Goal: Task Accomplishment & Management: Use online tool/utility

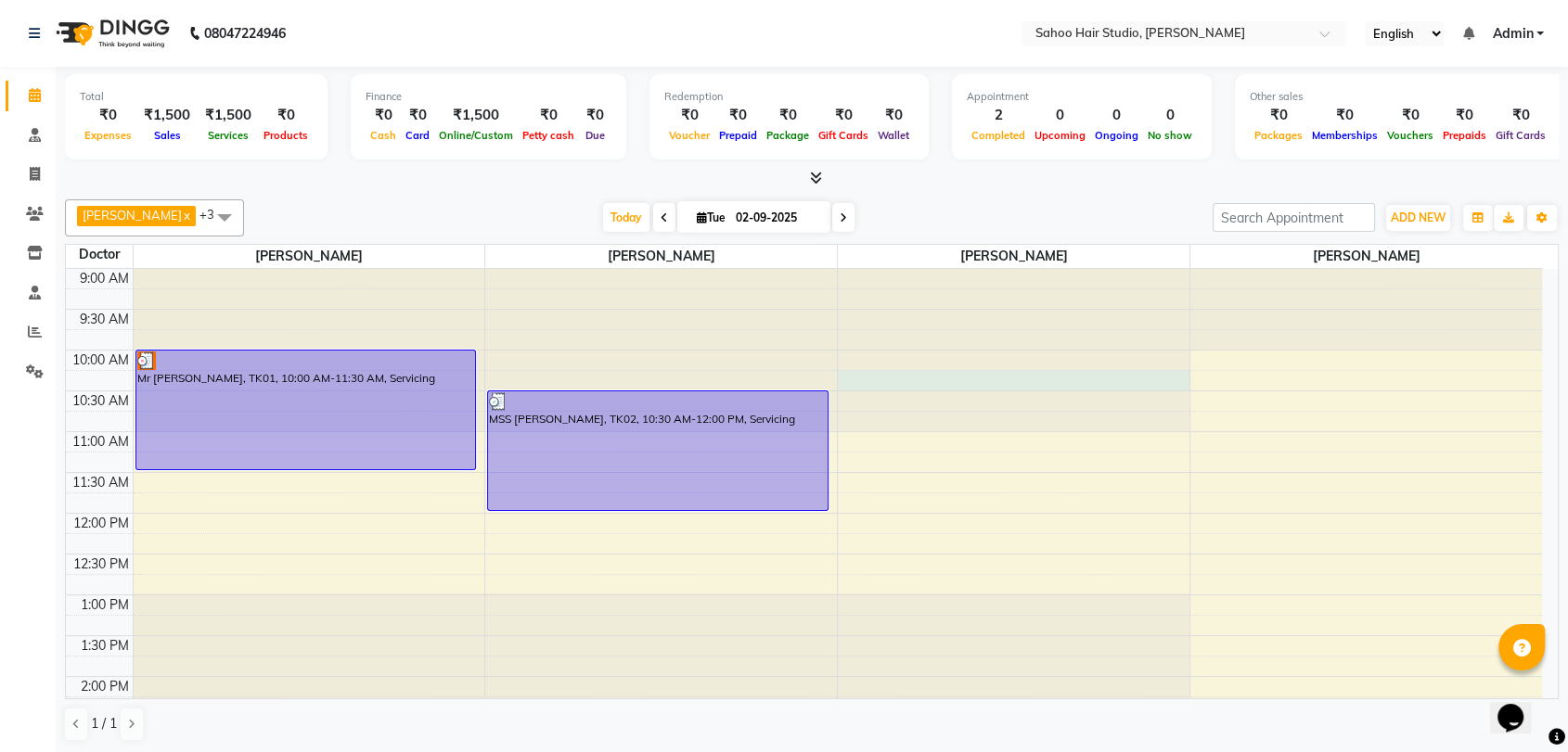
click at [886, 269] on div at bounding box center [1013, 269] width 351 height 0
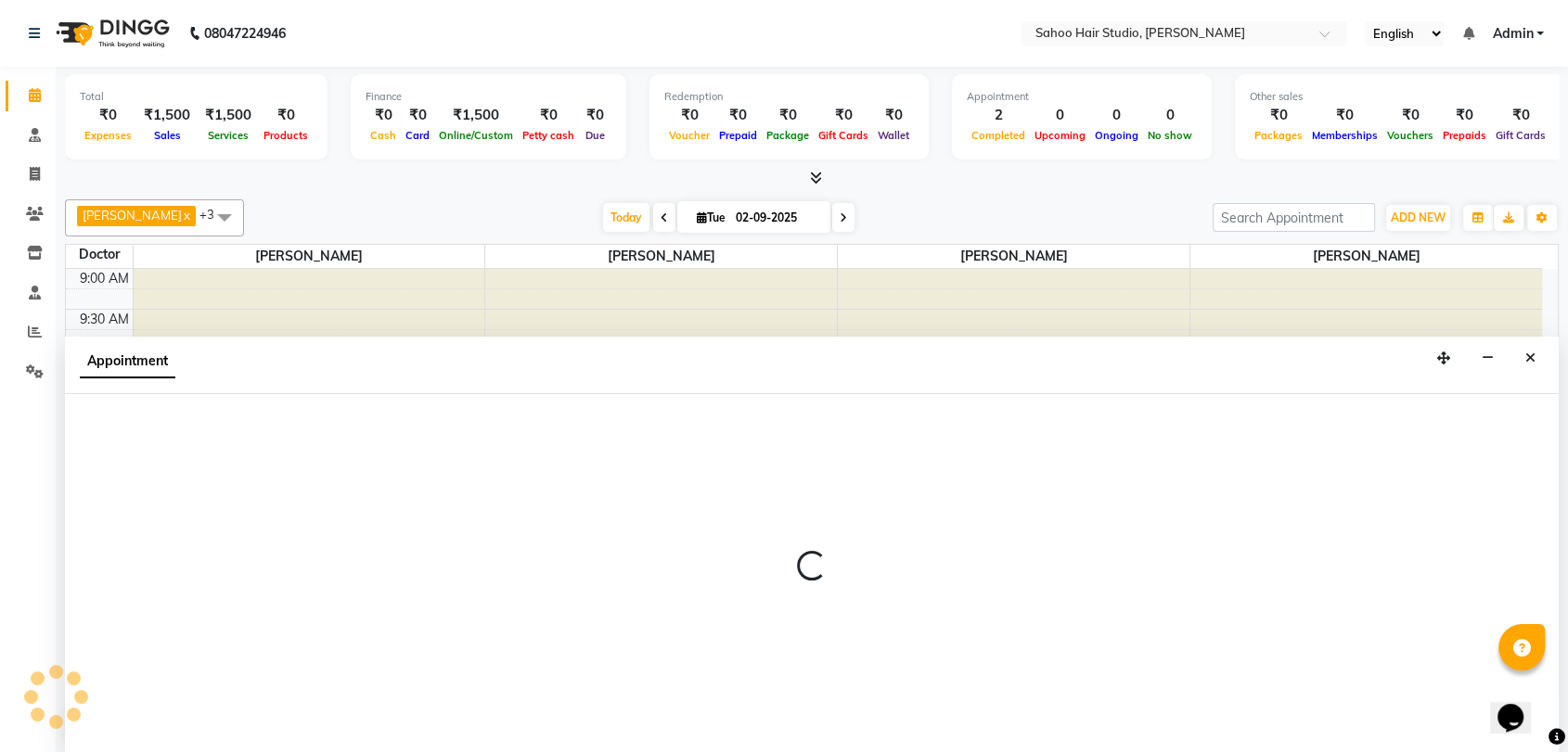
scroll to position [1, 0]
select select "82641"
select select "tentative"
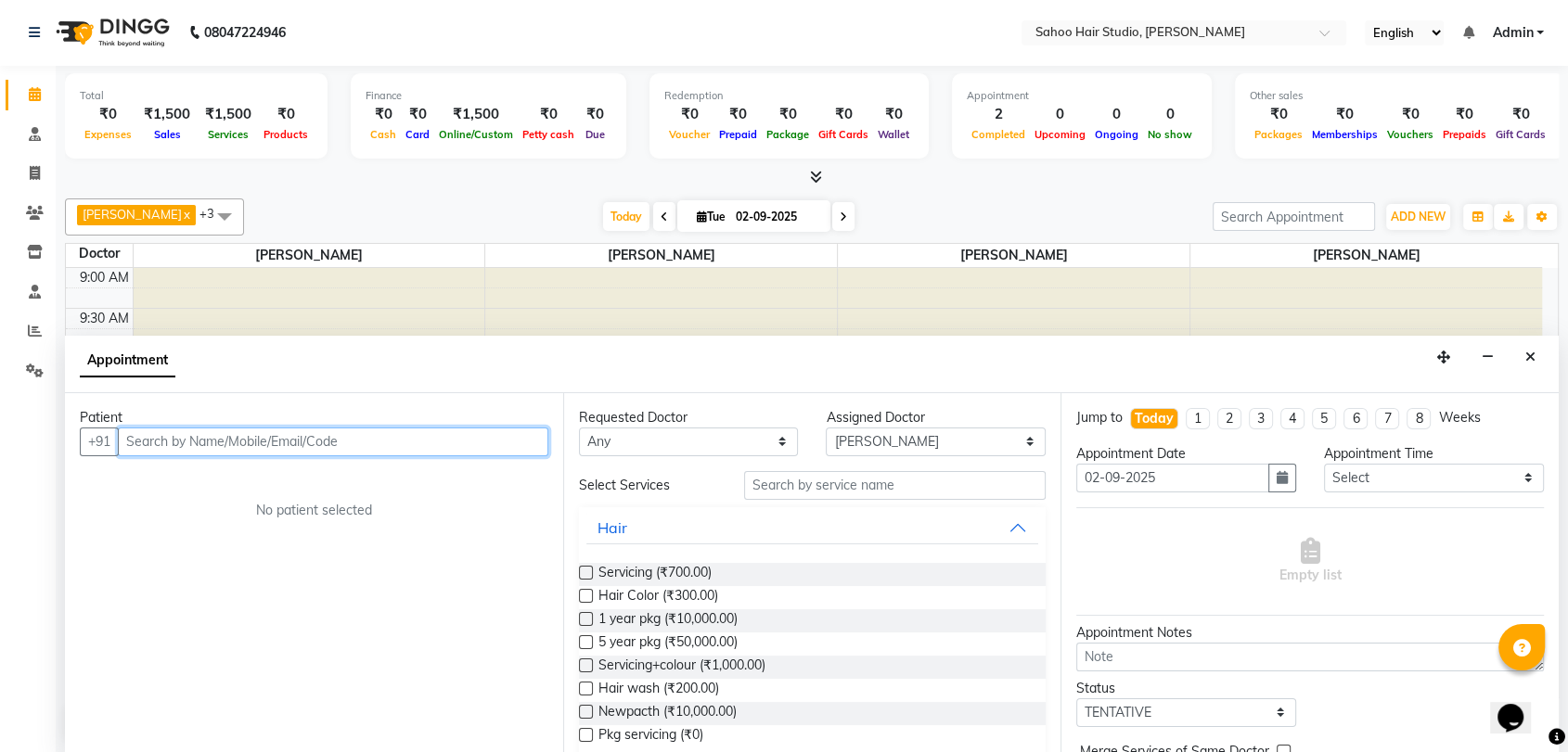
click at [339, 436] on input "text" at bounding box center [333, 442] width 430 height 28
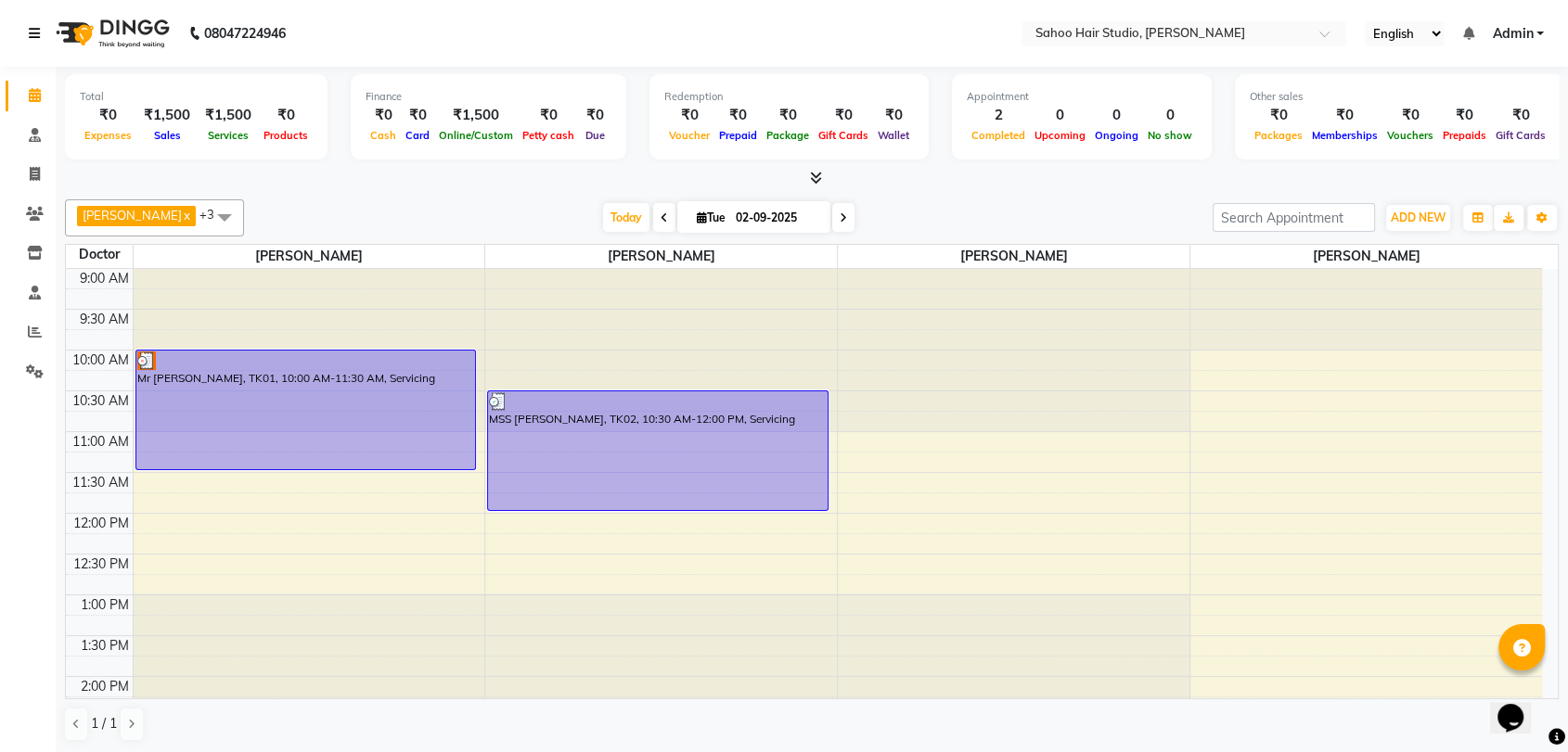
click at [34, 33] on icon at bounding box center [34, 33] width 11 height 13
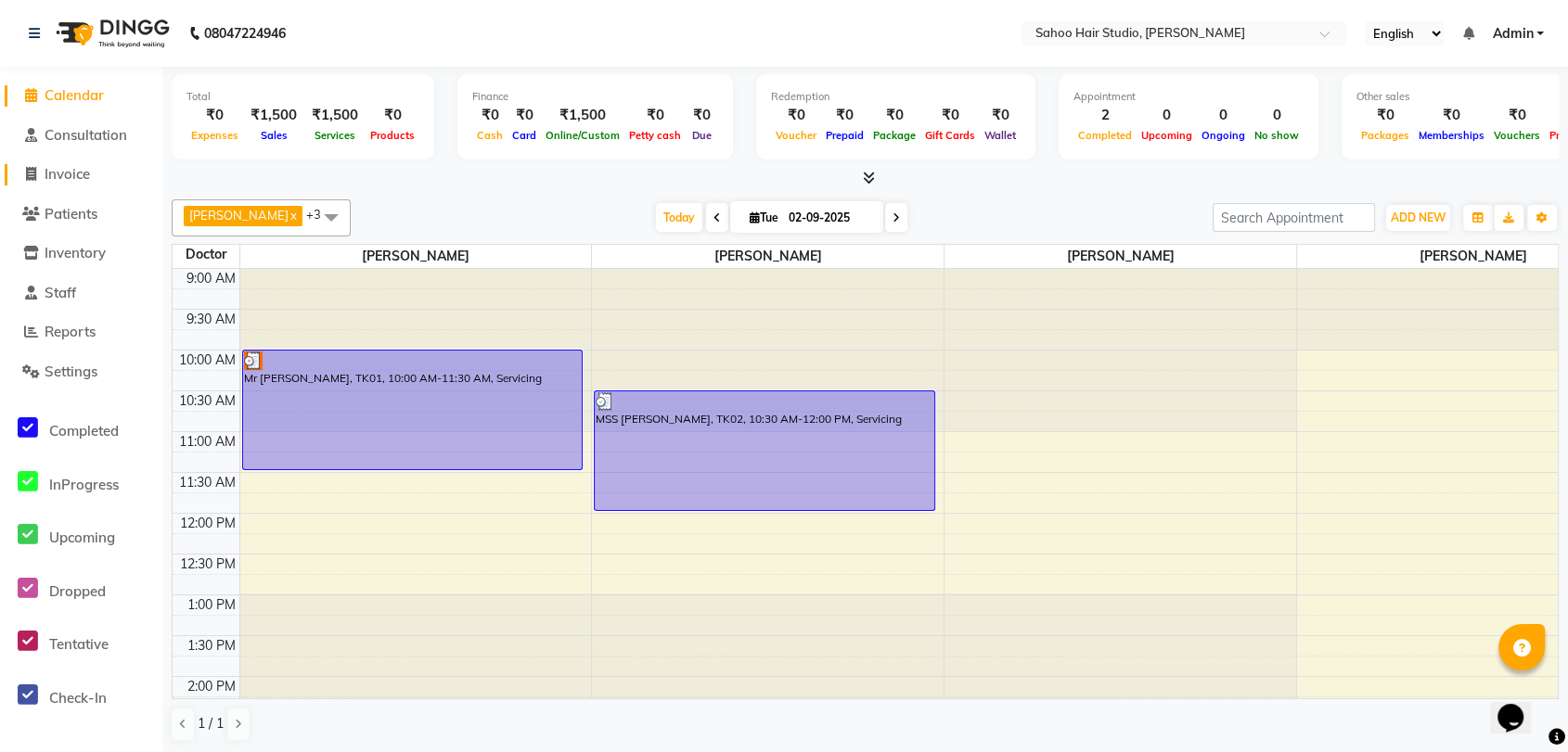
click at [76, 173] on span "Invoice" at bounding box center [67, 174] width 45 height 18
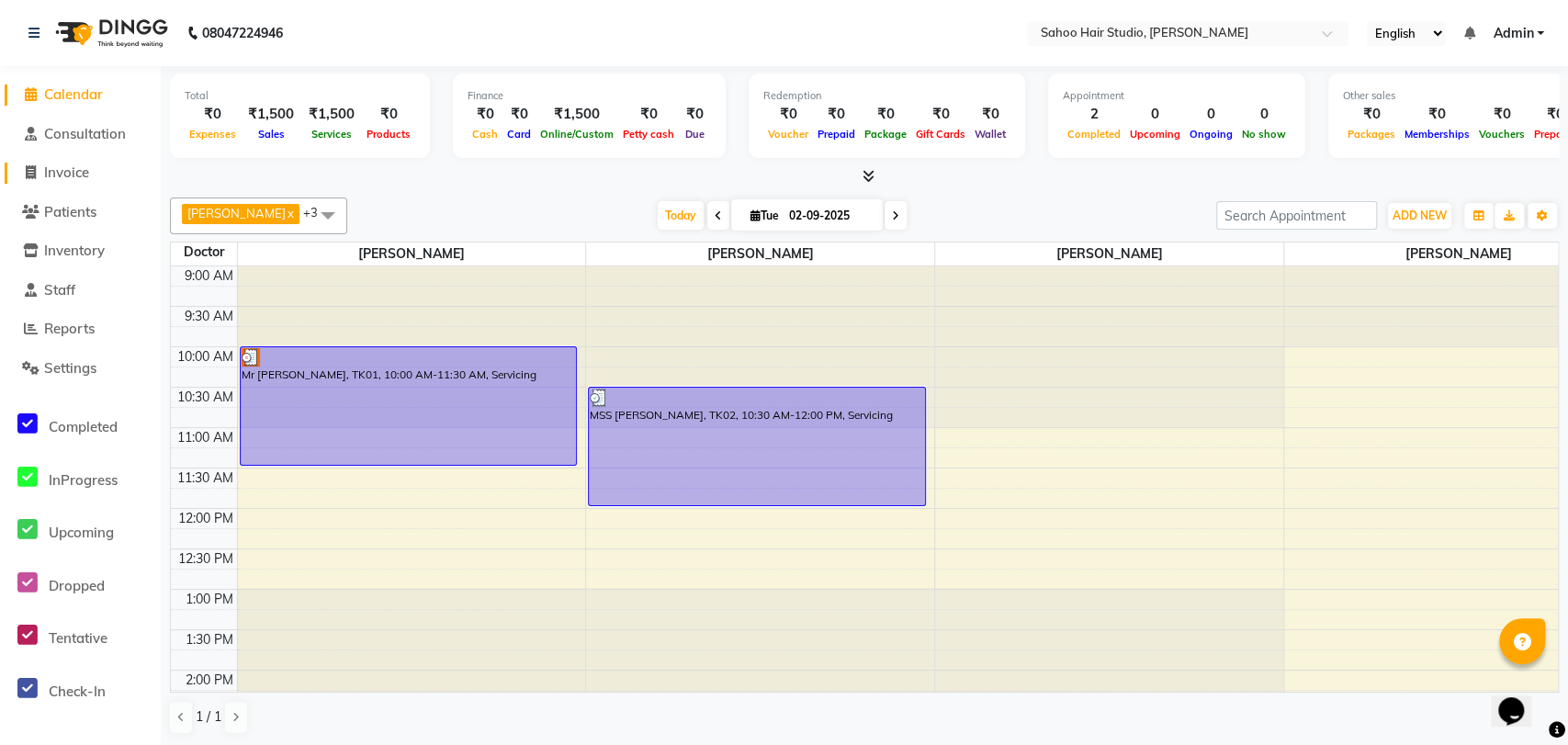
select select "8465"
select select "service"
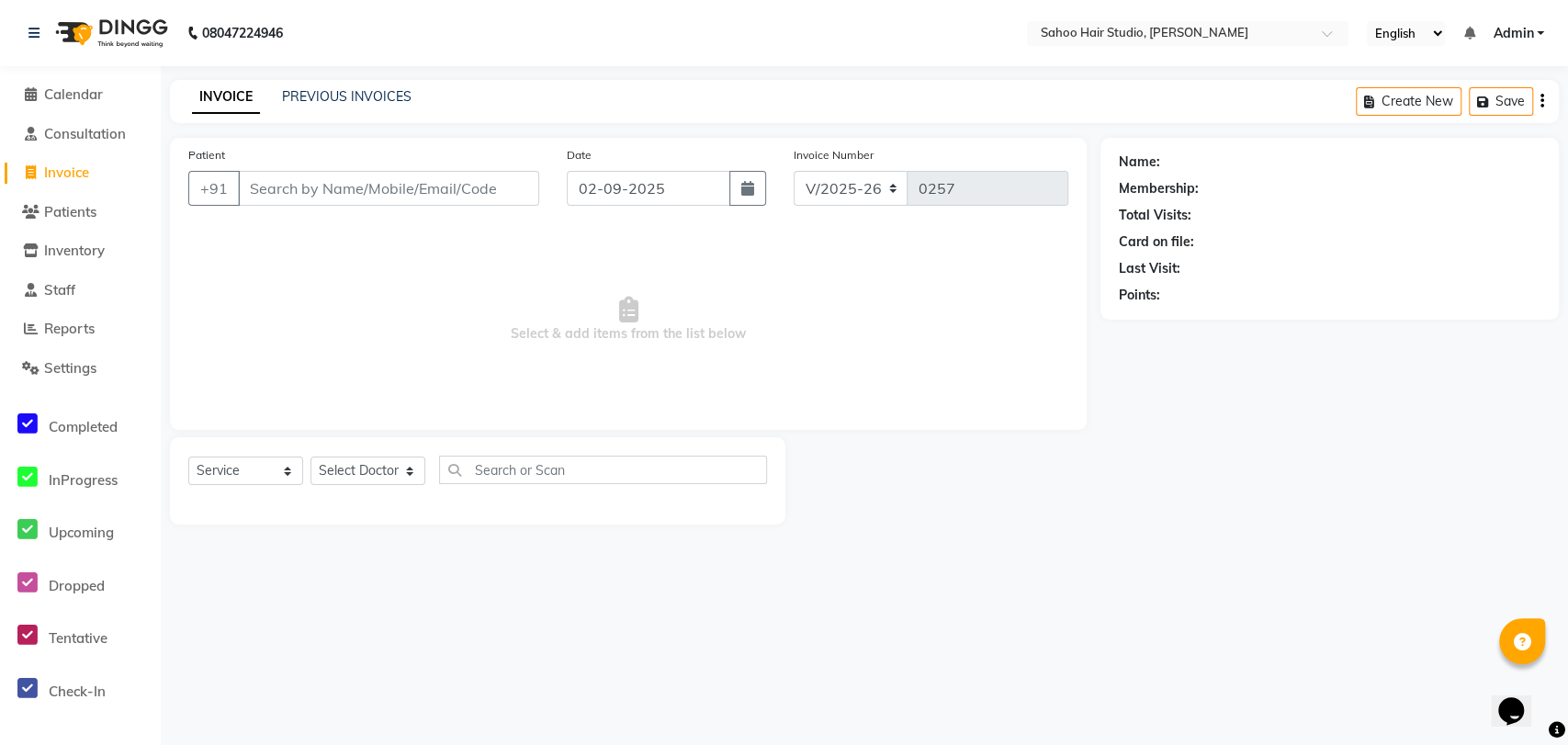
click at [309, 181] on input "Patient" at bounding box center [389, 188] width 301 height 35
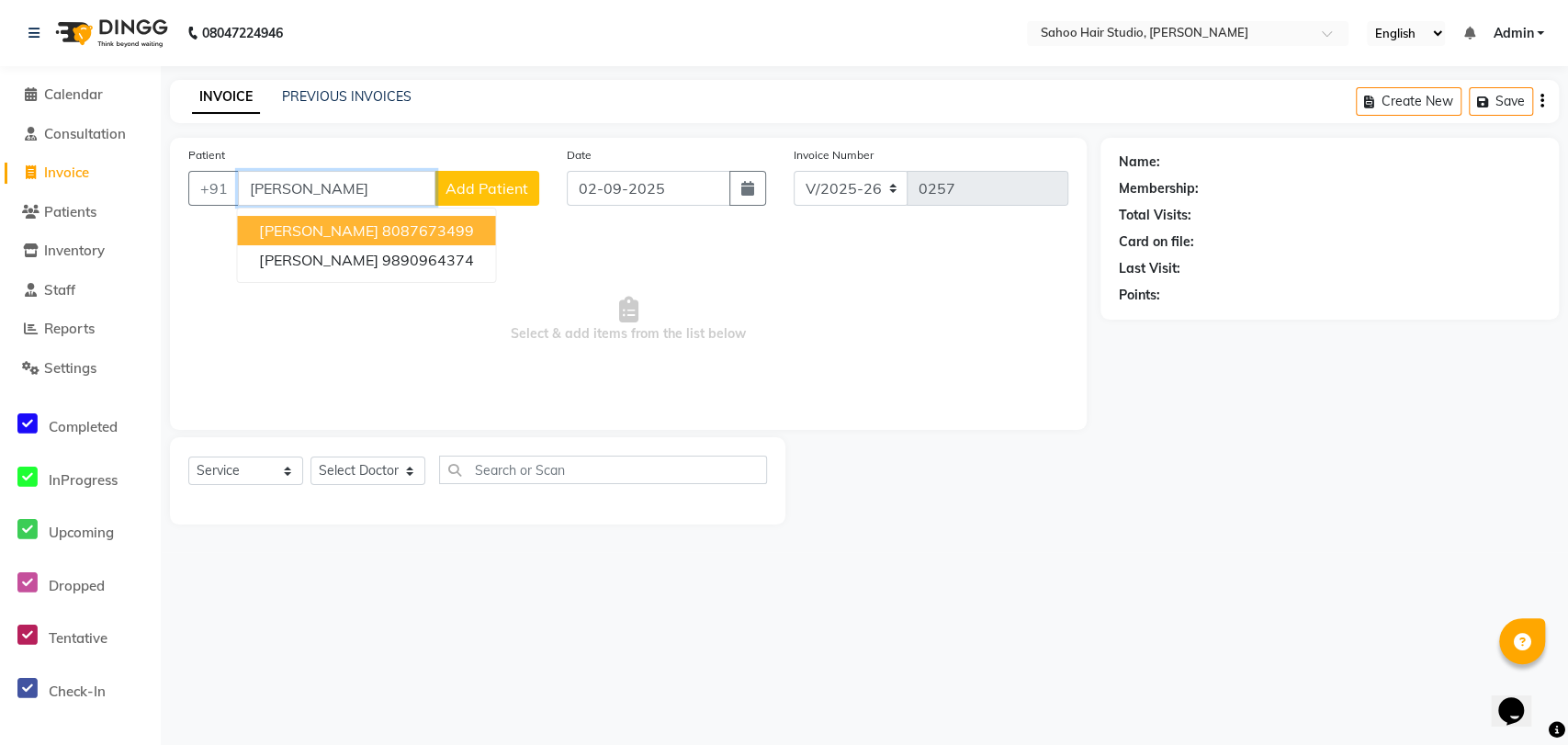
click at [309, 181] on input "[PERSON_NAME]" at bounding box center [336, 188] width 197 height 35
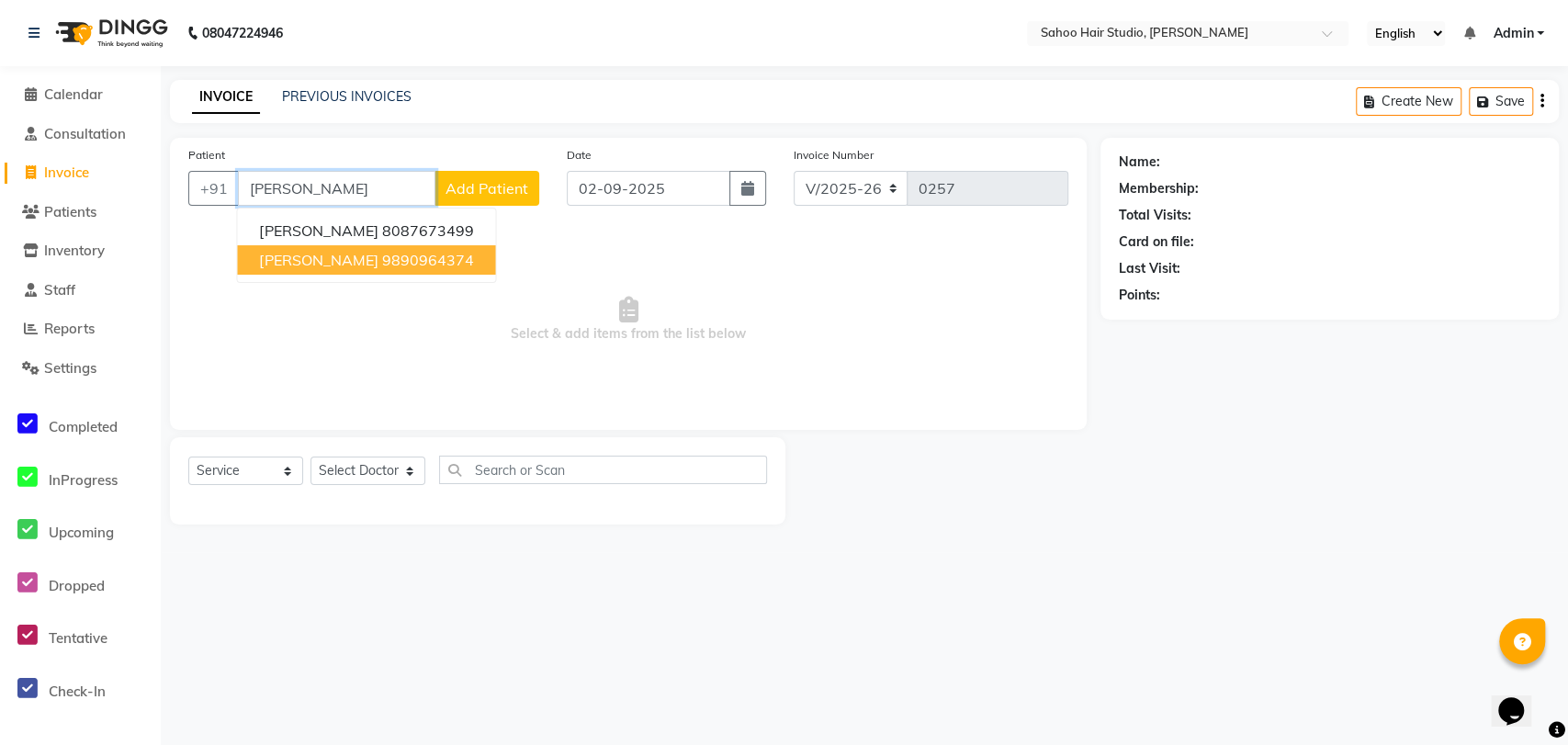
click at [347, 254] on span "[PERSON_NAME]" at bounding box center [318, 260] width 119 height 19
type input "9890964374"
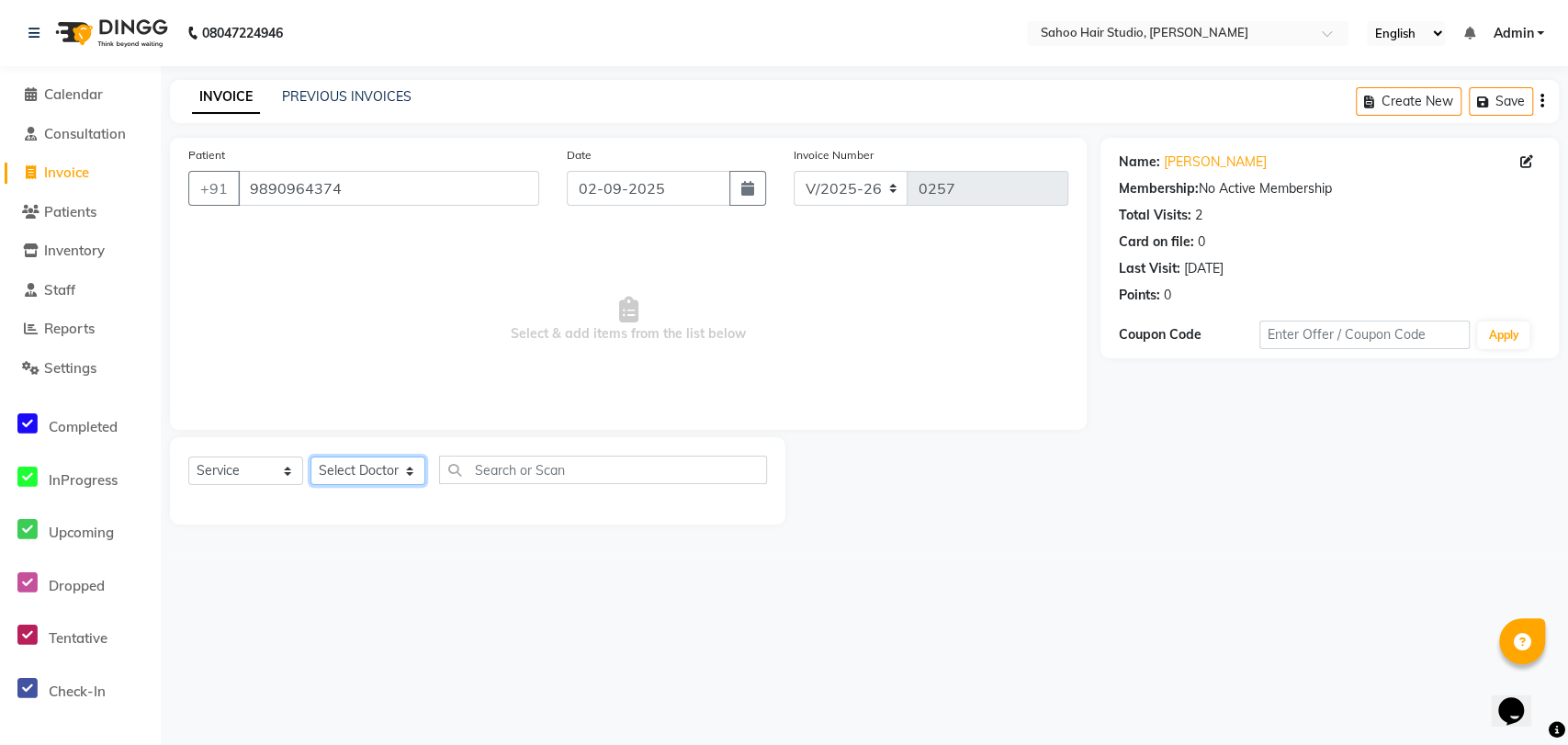
click at [327, 470] on select "Select Doctor [PERSON_NAME] [PERSON_NAME] [PERSON_NAME] [PERSON_NAME]" at bounding box center [367, 470] width 115 height 28
select select "82640"
click at [310, 456] on select "Select Doctor [PERSON_NAME] [PERSON_NAME] [PERSON_NAME] [PERSON_NAME]" at bounding box center [367, 470] width 115 height 28
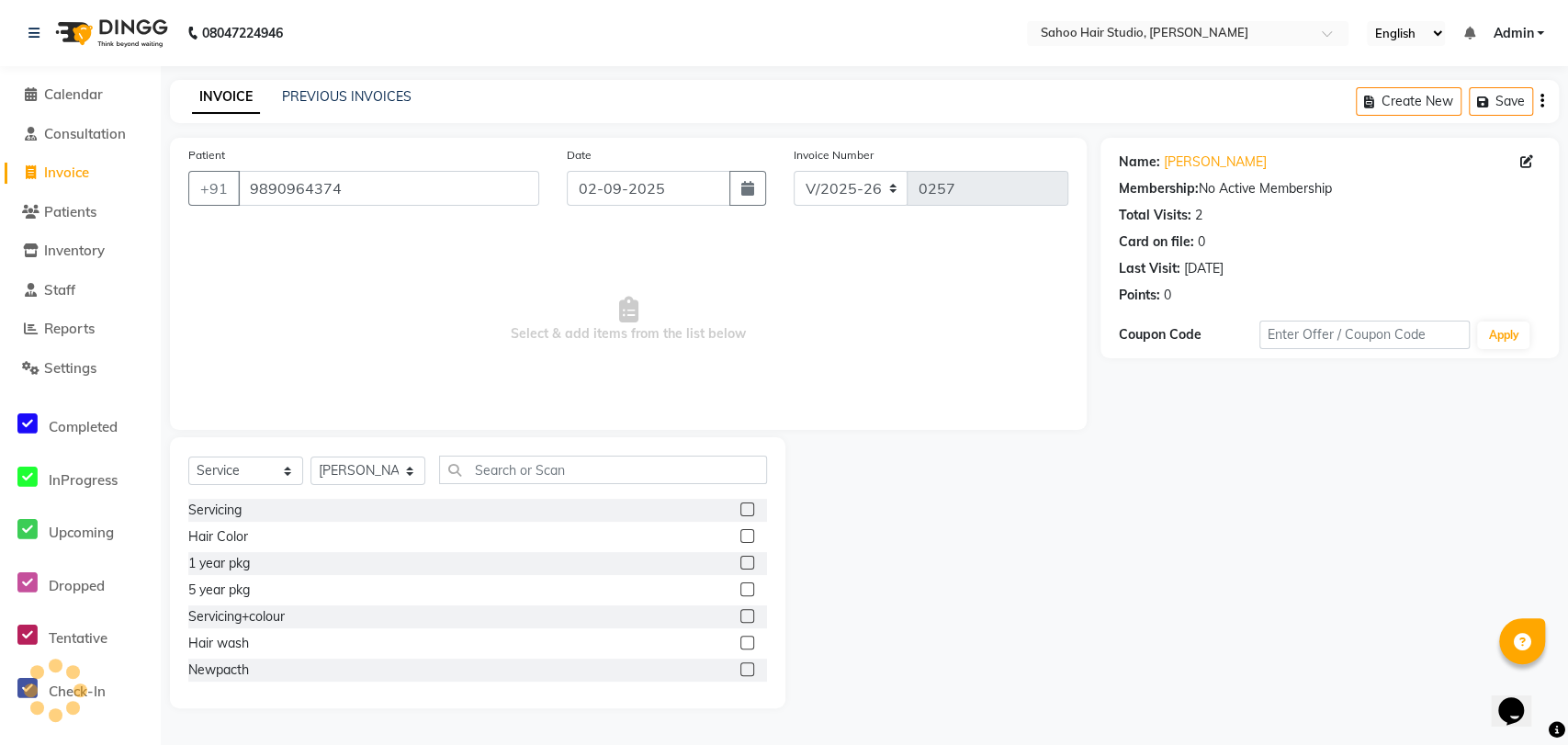
click at [740, 506] on label at bounding box center [747, 509] width 14 height 14
click at [740, 506] on input "checkbox" at bounding box center [746, 510] width 12 height 12
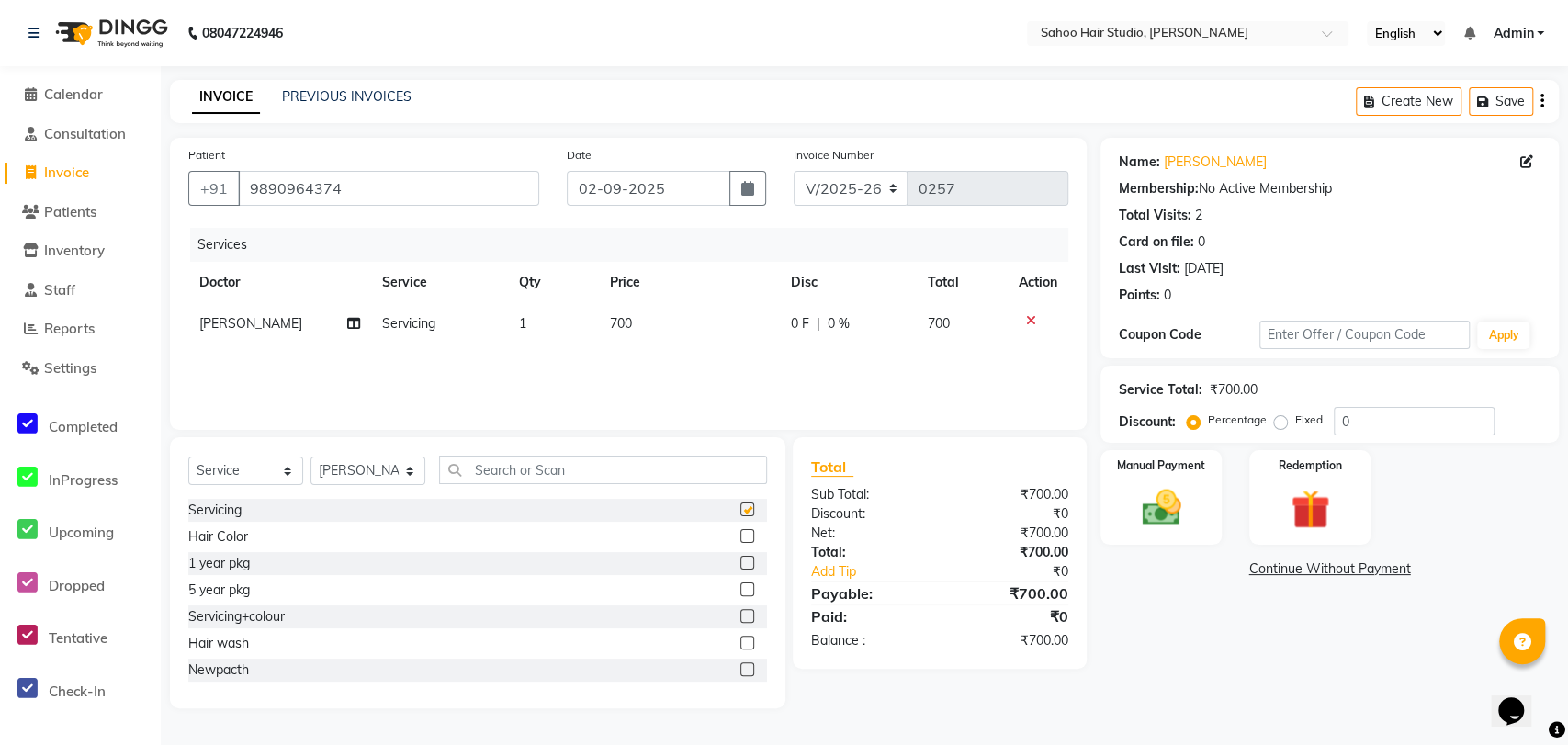
checkbox input "false"
click at [620, 316] on span "700" at bounding box center [621, 323] width 22 height 17
select select "82640"
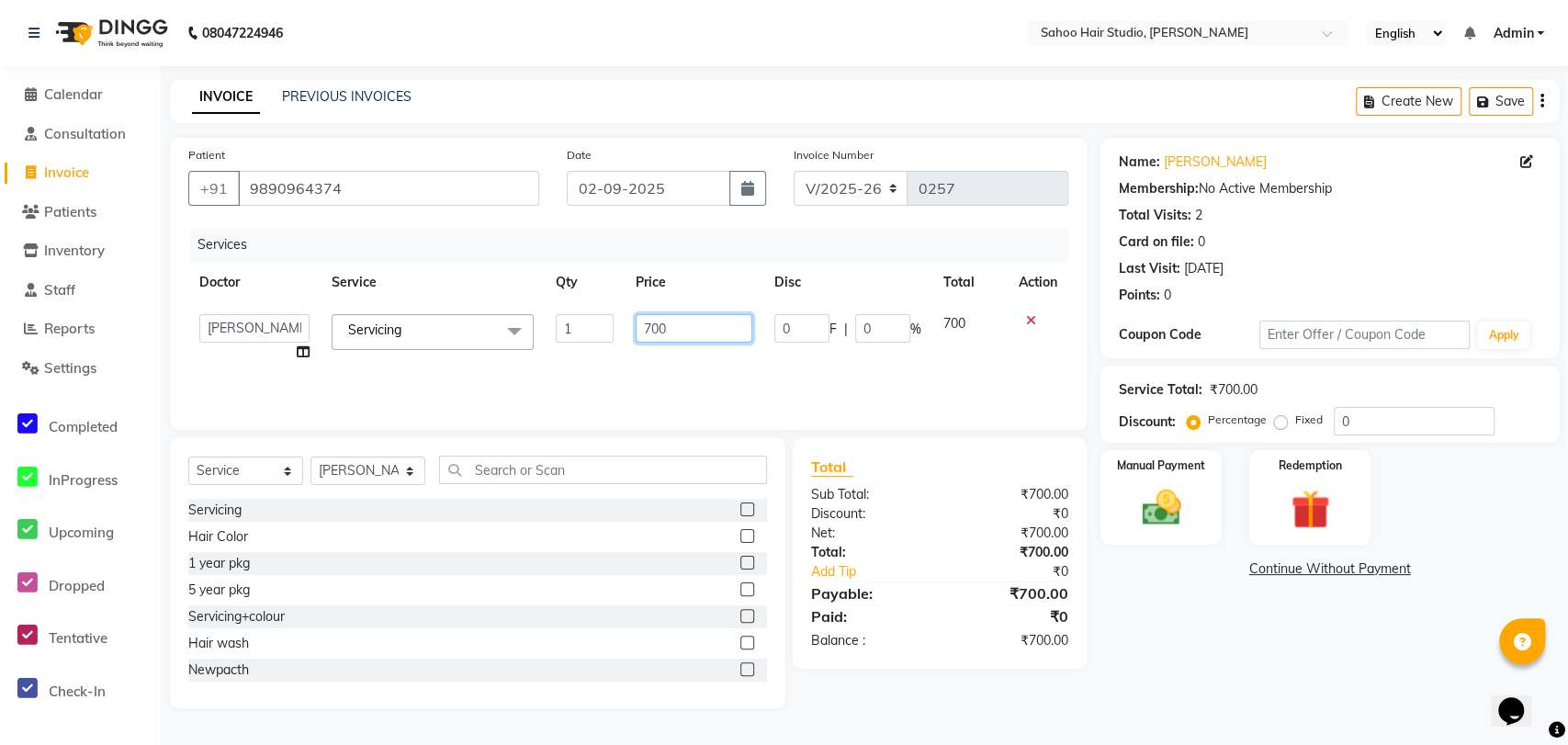
click at [649, 330] on input "700" at bounding box center [693, 328] width 117 height 28
type input "600"
click at [1139, 516] on img at bounding box center [1161, 508] width 66 height 47
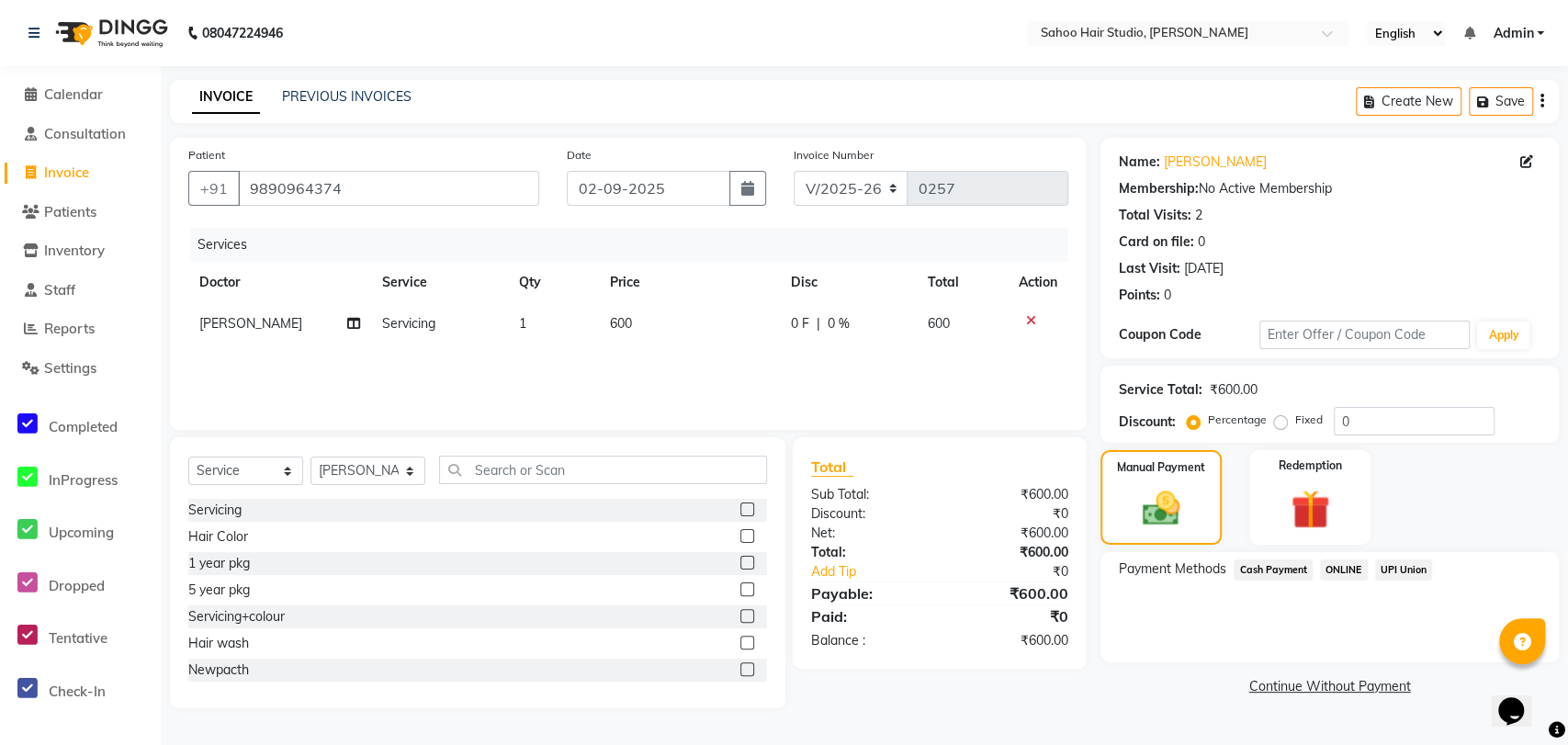
click at [1277, 569] on span "Cash Payment" at bounding box center [1273, 569] width 79 height 21
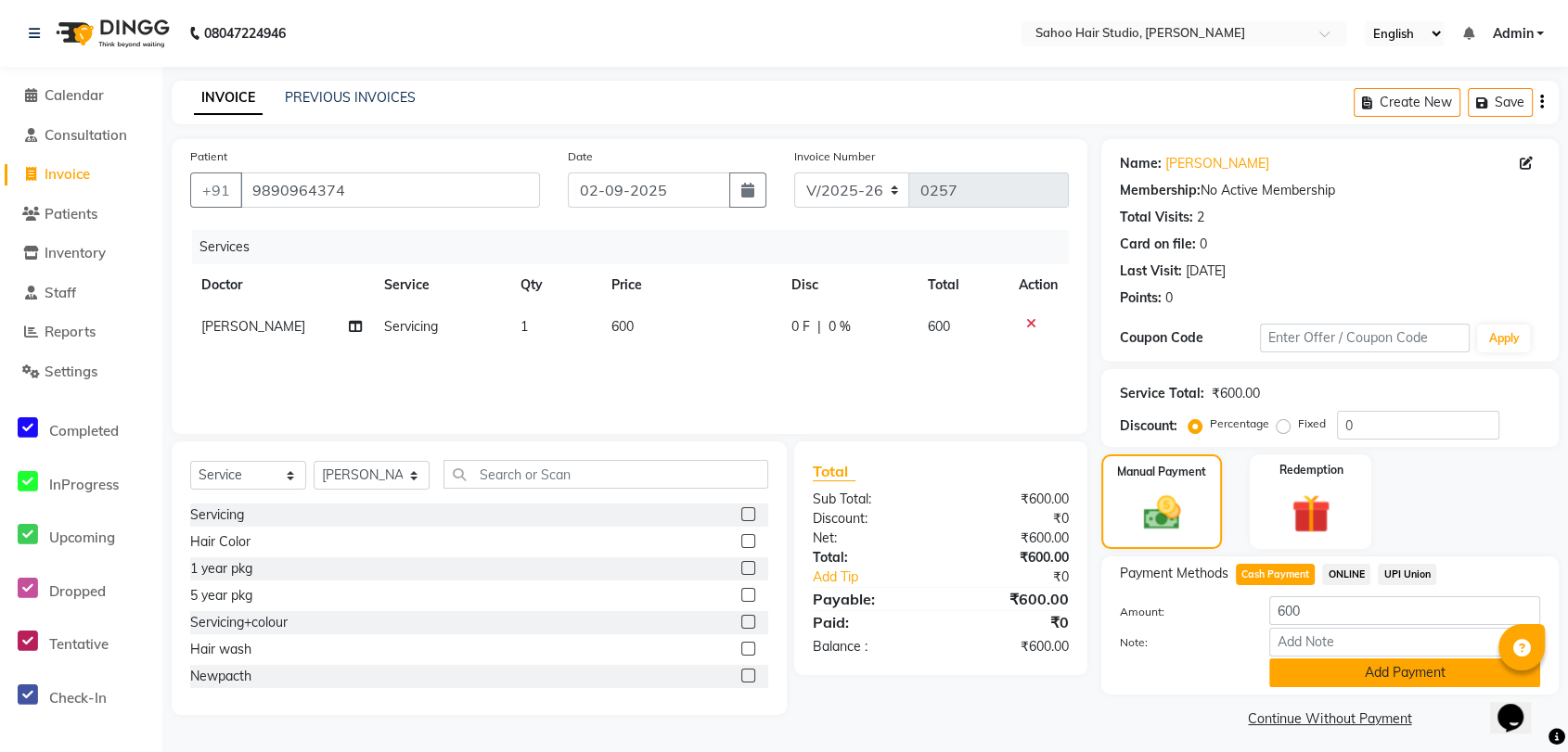
click at [1375, 677] on button "Add Payment" at bounding box center [1404, 673] width 271 height 28
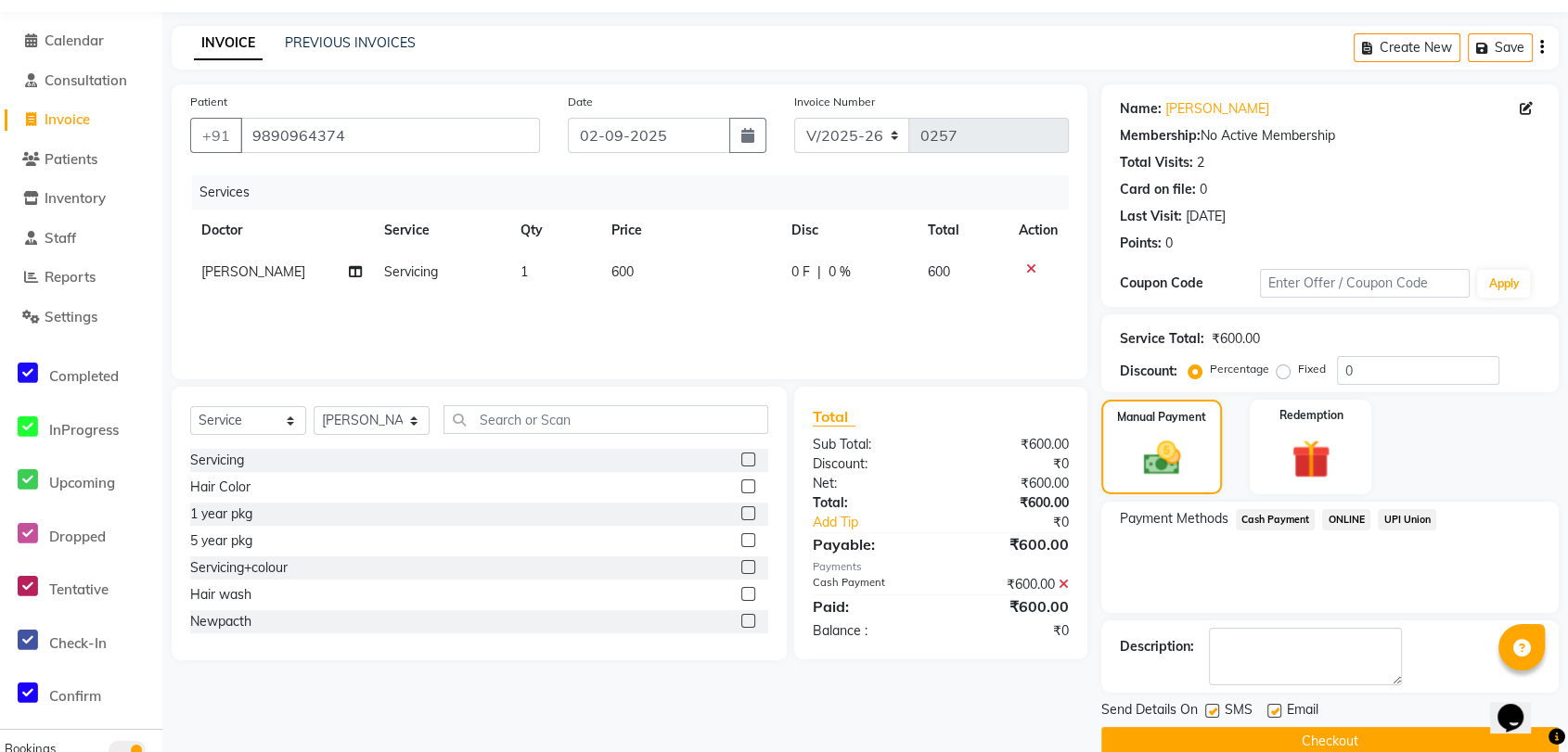
scroll to position [85, 0]
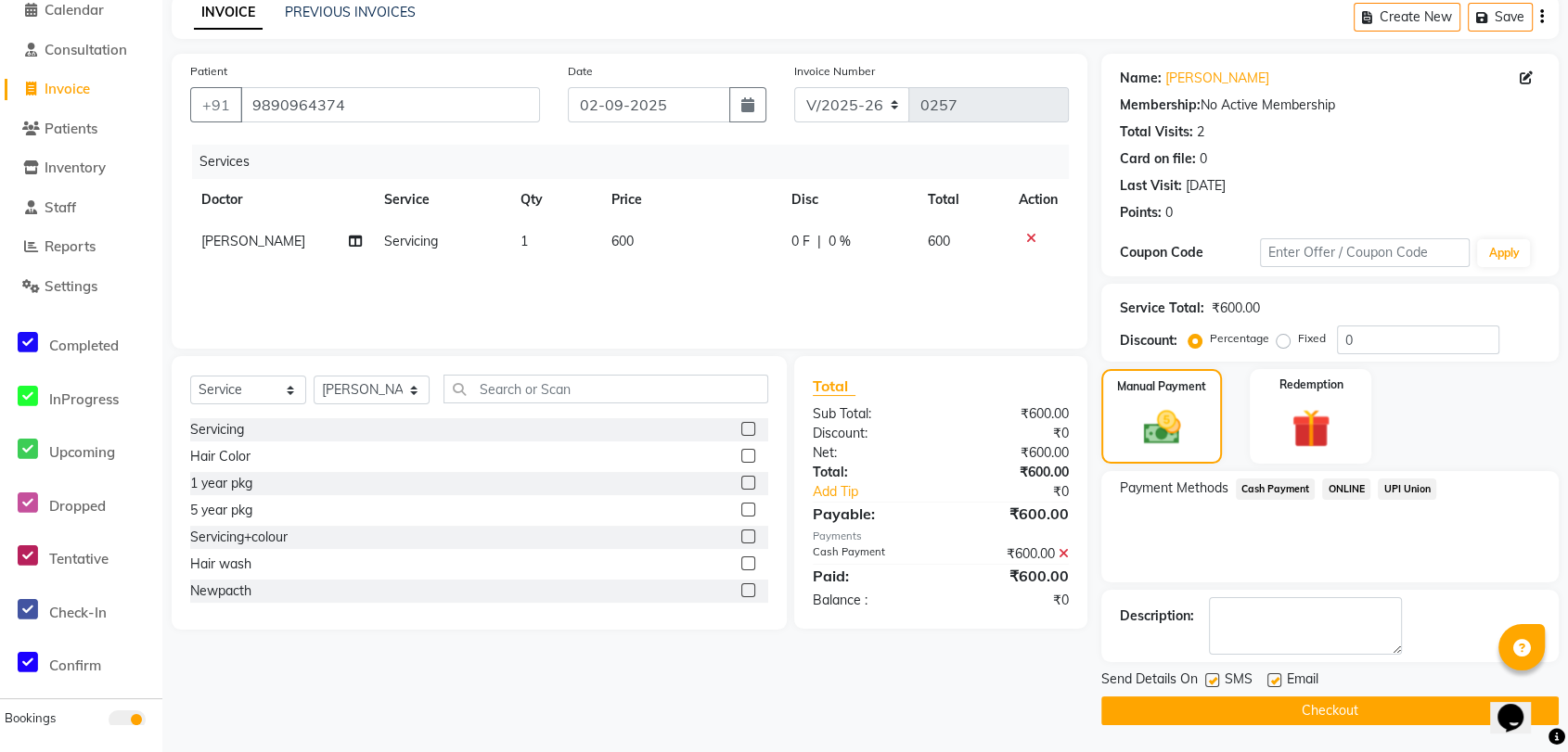
click at [1207, 680] on label at bounding box center [1212, 679] width 14 height 14
click at [1207, 680] on input "checkbox" at bounding box center [1211, 680] width 12 height 12
checkbox input "false"
click at [1224, 699] on button "Checkout" at bounding box center [1330, 710] width 457 height 28
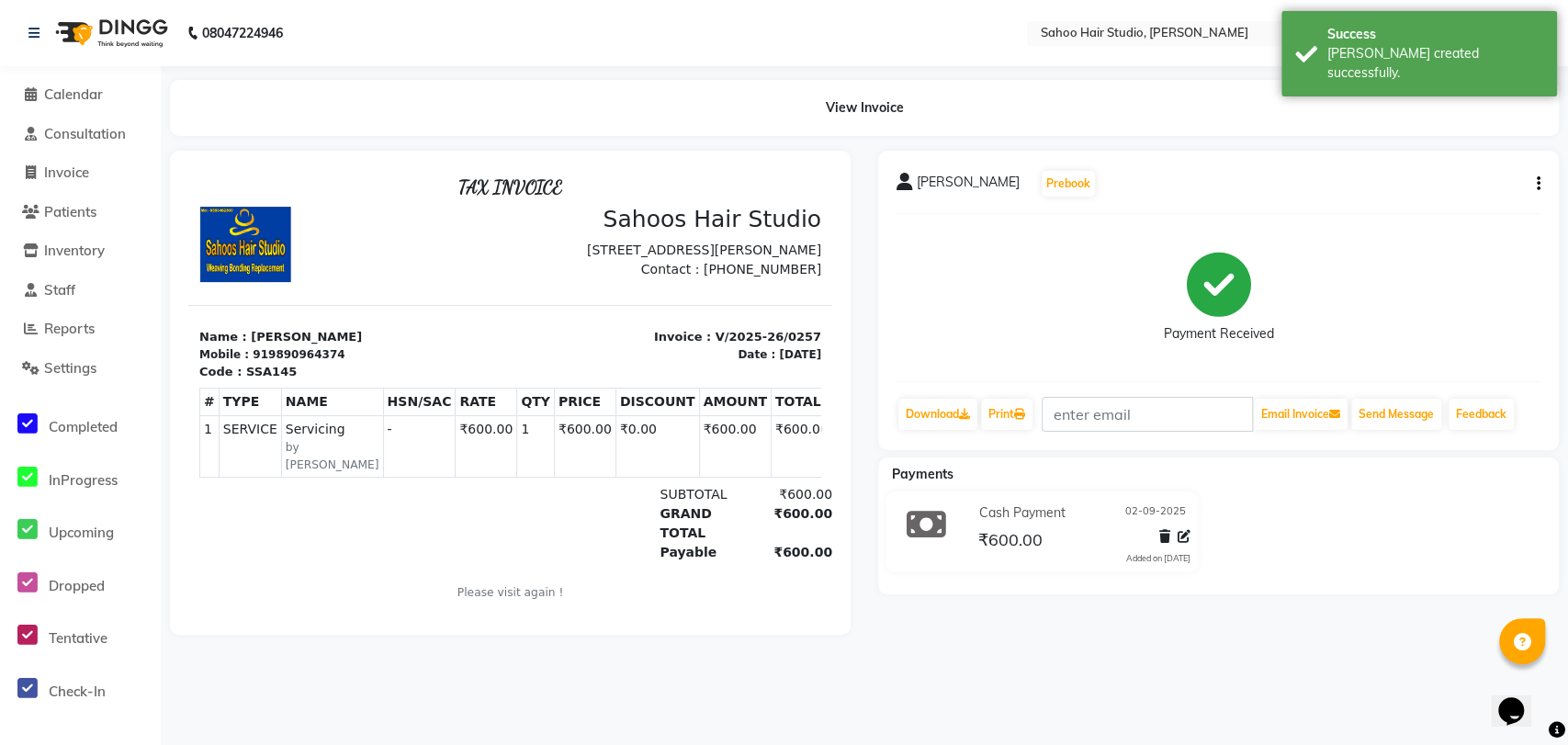
select select "8465"
select select "service"
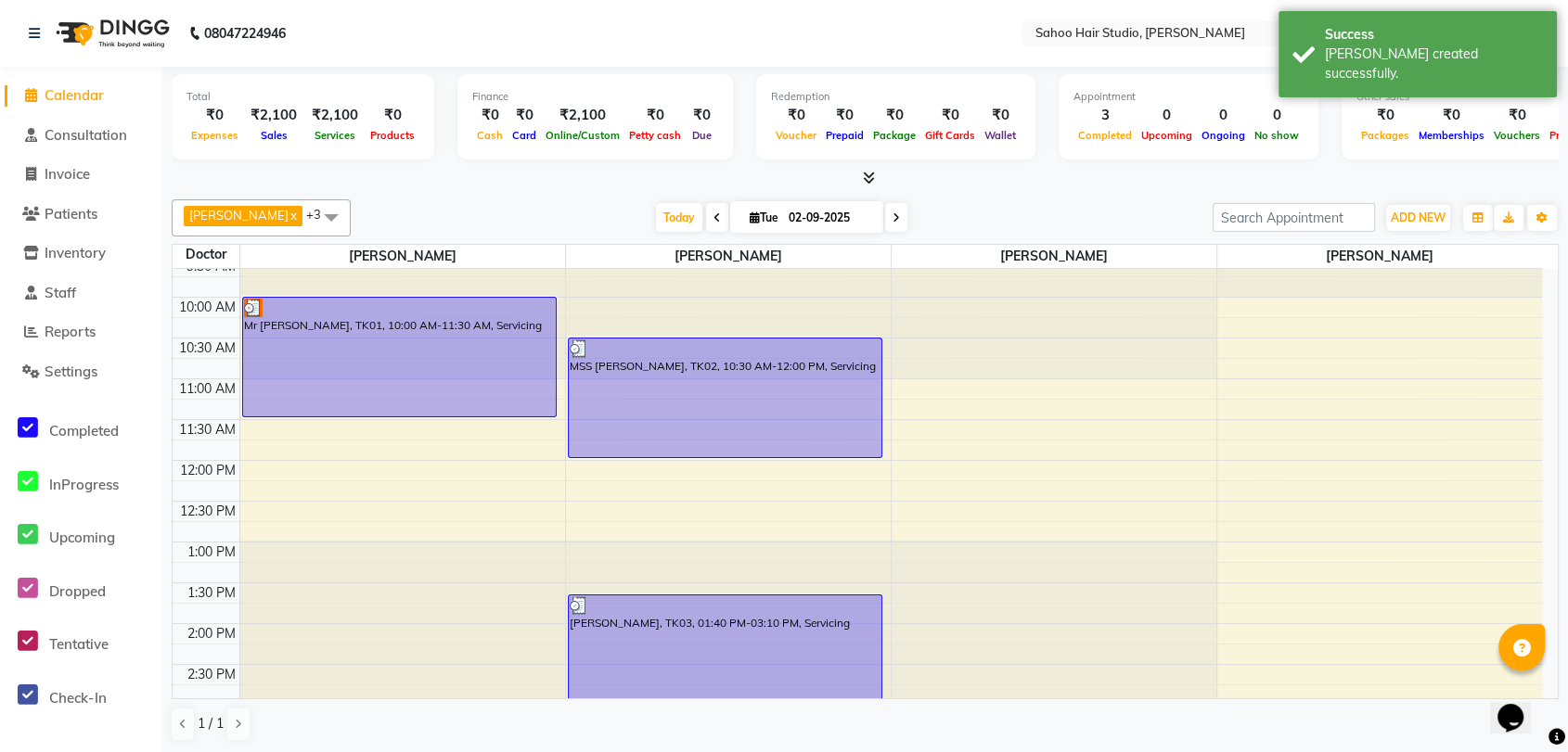
scroll to position [103, 0]
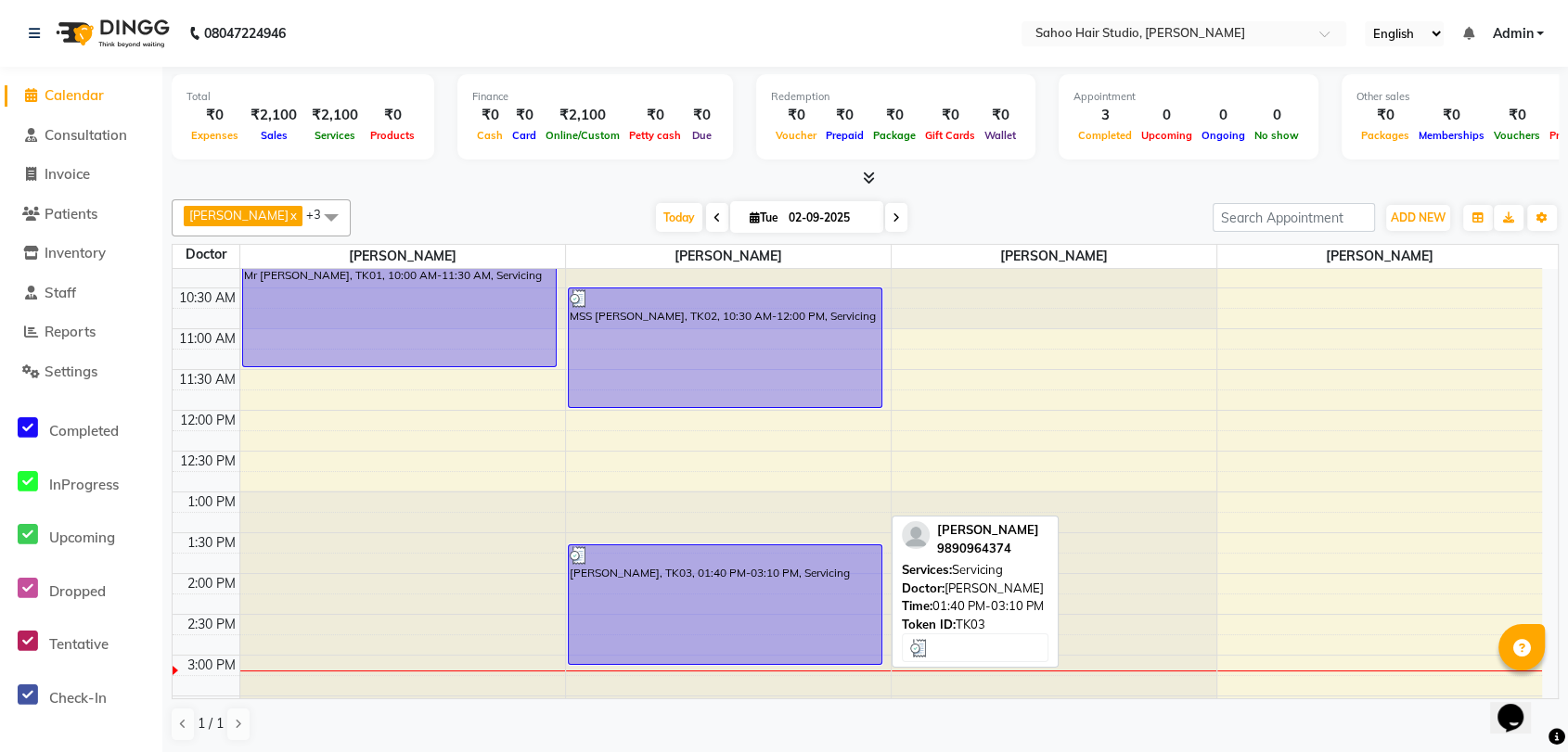
drag, startPoint x: 838, startPoint y: 546, endPoint x: 846, endPoint y: 576, distance: 31.0
click at [846, 576] on div "[PERSON_NAME], TK03, 01:40 PM-03:10 PM, Servicing" at bounding box center [724, 605] width 312 height 119
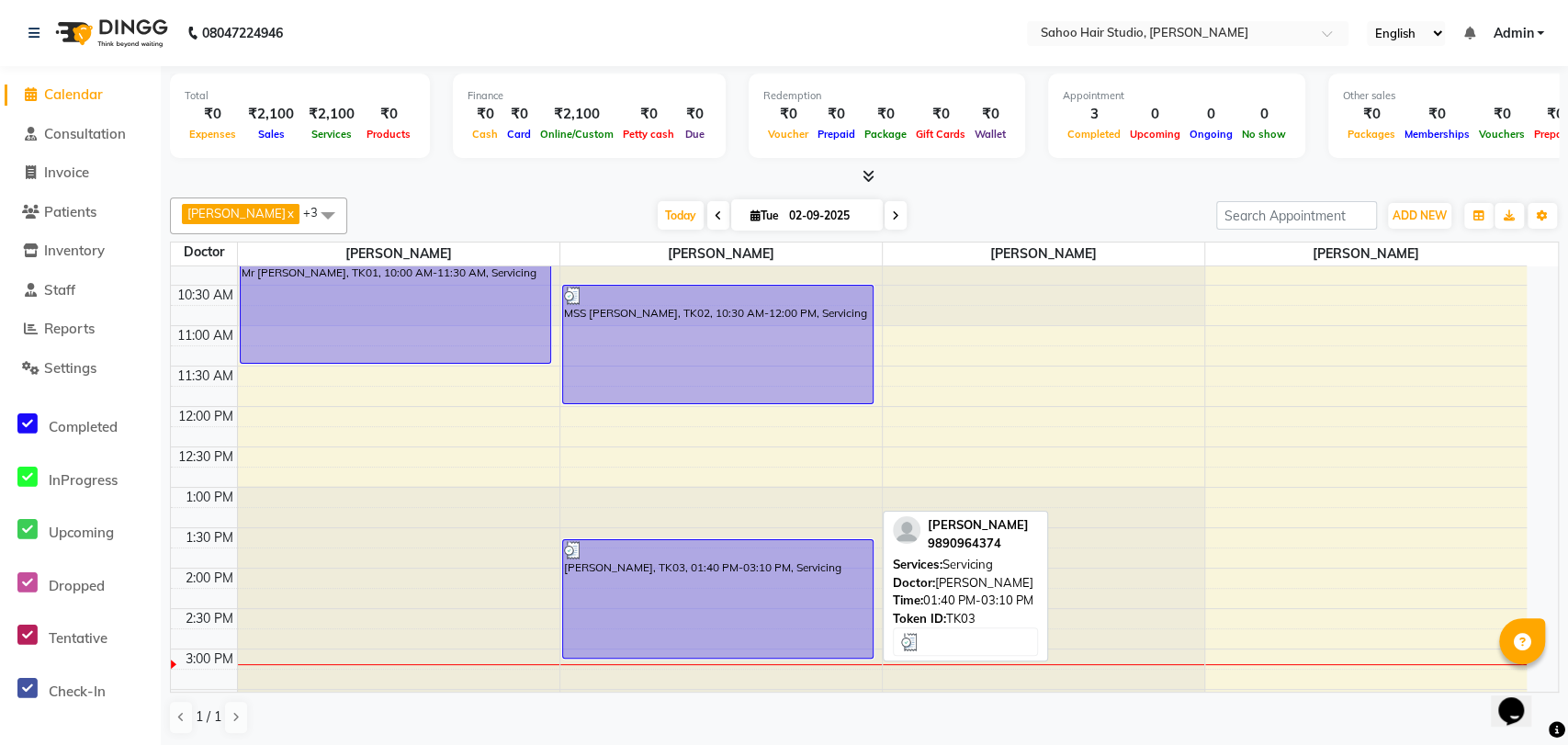
select select "3"
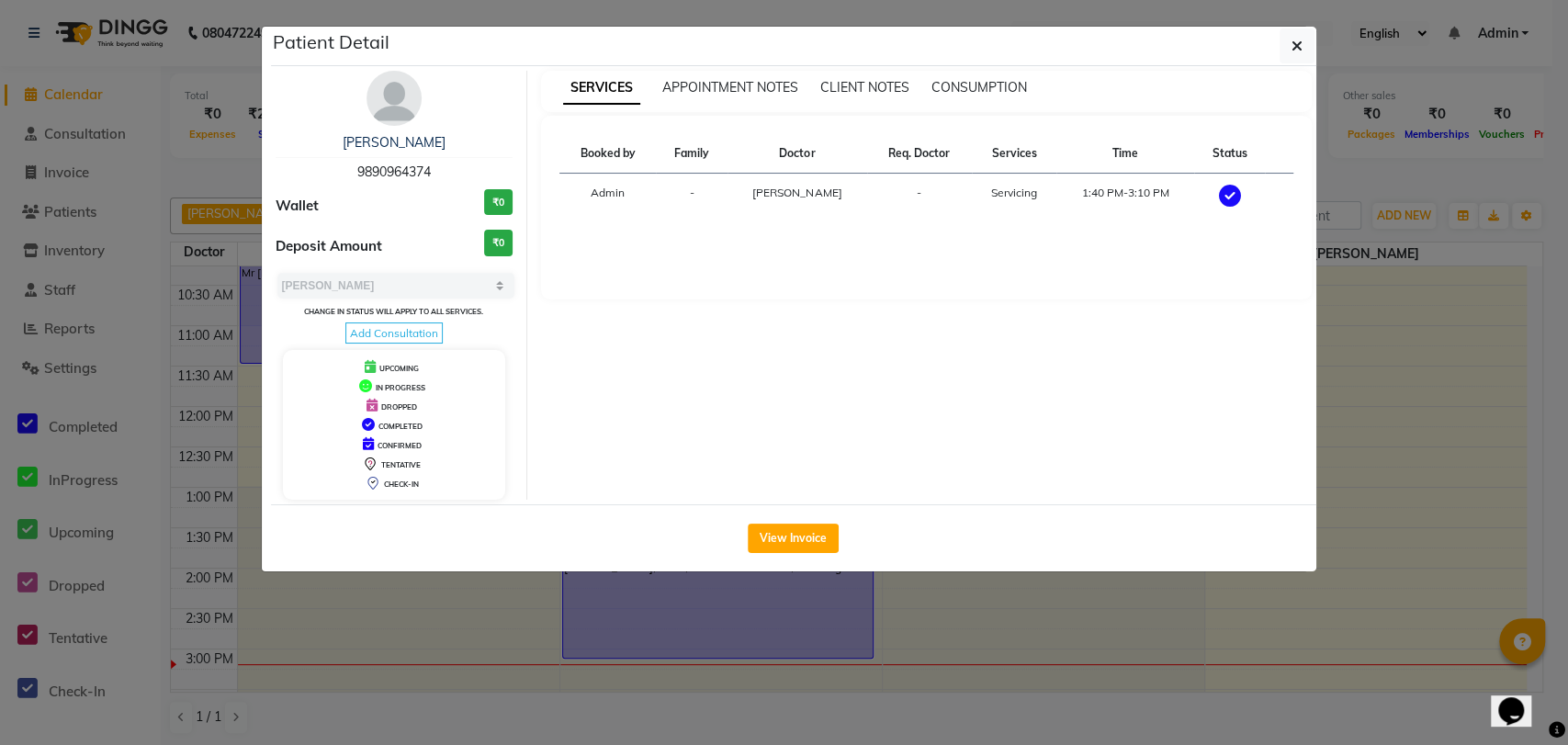
click at [1140, 604] on ngb-modal-window "Patient Detail [PERSON_NAME] 9890964374 Wallet ₹0 Deposit Amount ₹0 Select MARK…" at bounding box center [784, 372] width 1568 height 745
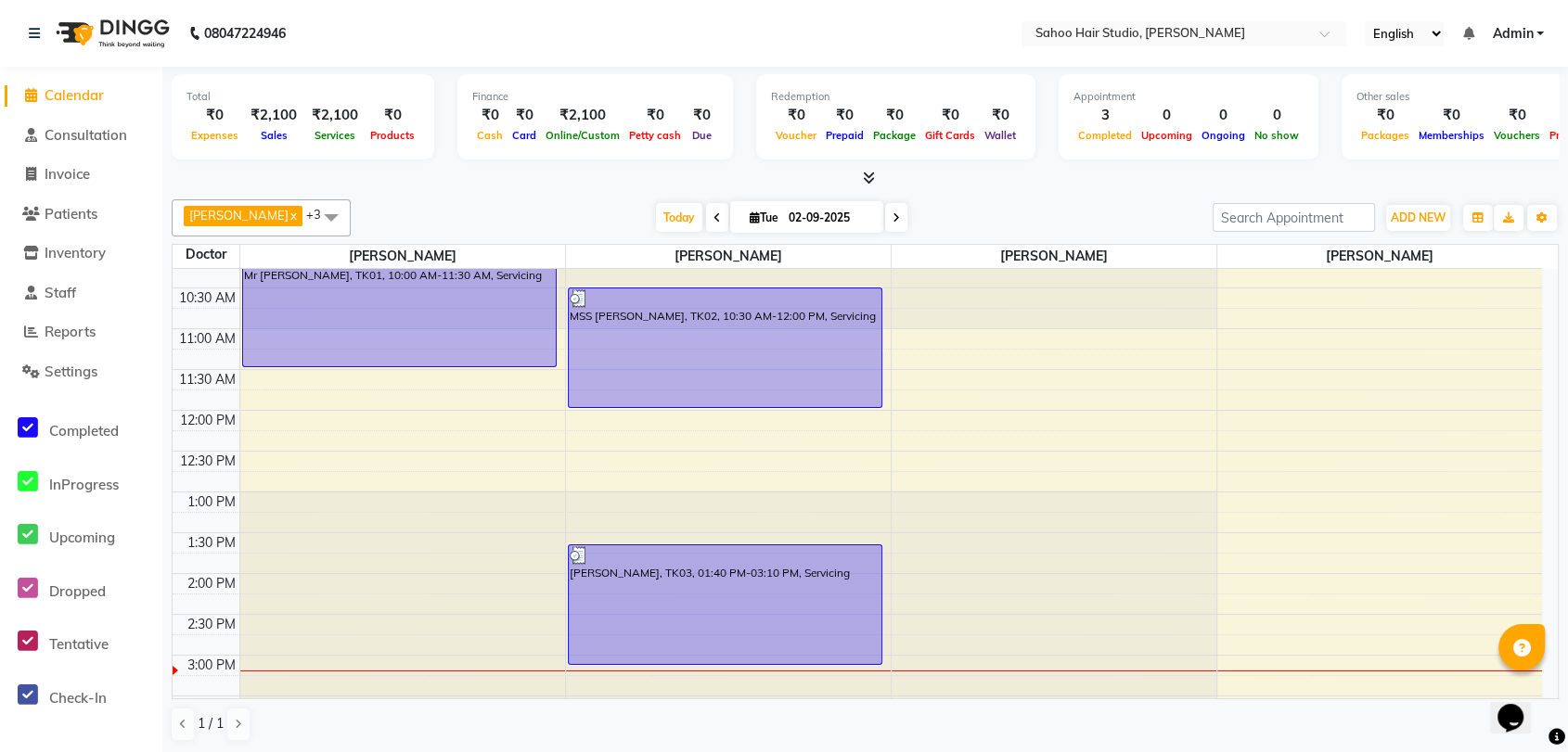
drag, startPoint x: 872, startPoint y: 577, endPoint x: 969, endPoint y: 325, distance: 270.0
click at [969, 325] on tr "Mr [PERSON_NAME], TK01, 10:00 AM-11:30 AM, Servicing MSS [PERSON_NAME], TK02, 1…" at bounding box center [857, 655] width 1370 height 978
drag, startPoint x: 688, startPoint y: 547, endPoint x: 975, endPoint y: 373, distance: 335.6
click at [974, 372] on div "9:00 AM 9:30 AM 10:00 AM 10:30 AM 11:00 AM 11:30 AM 12:00 PM 12:30 PM 1:00 PM 1…" at bounding box center [857, 655] width 1370 height 978
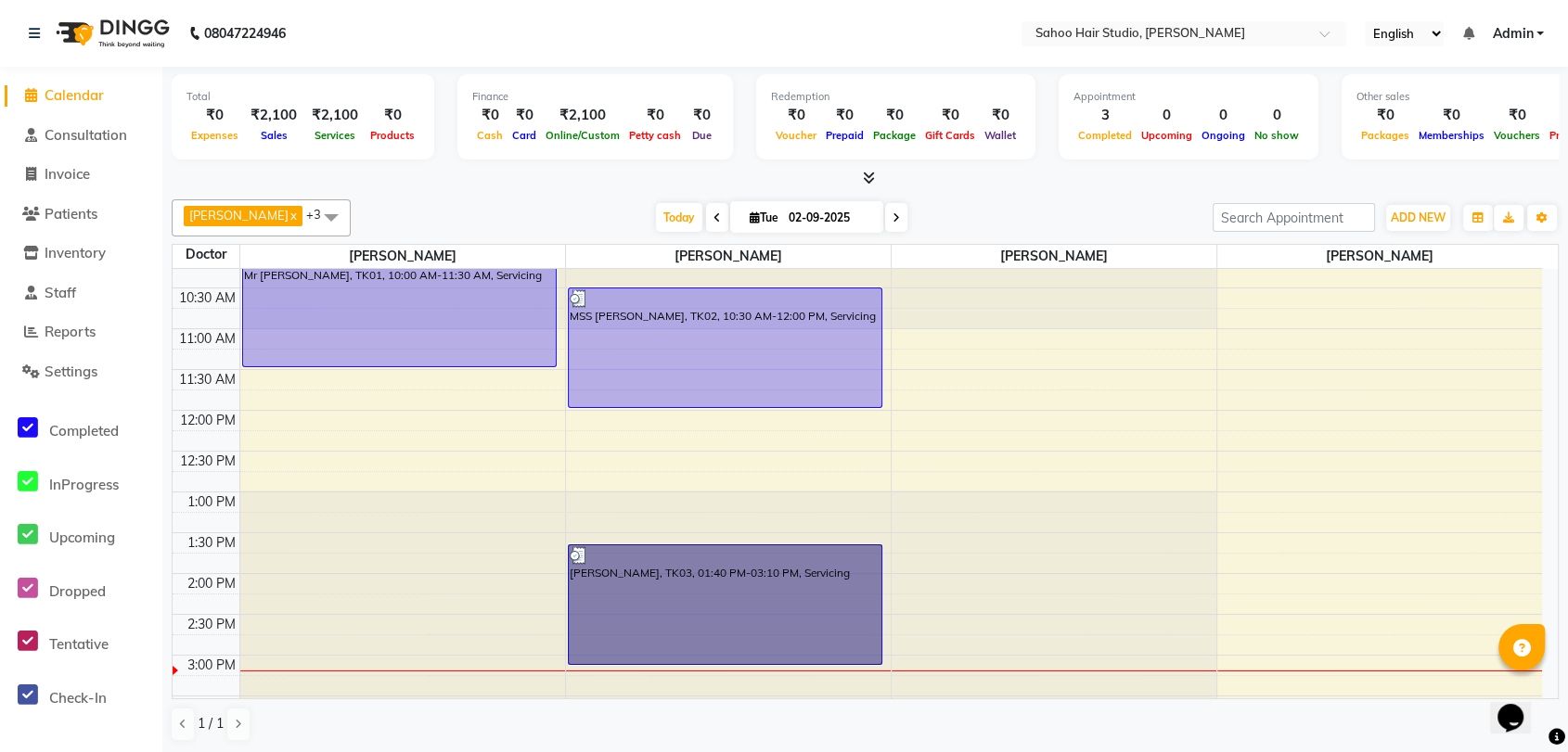
drag, startPoint x: 755, startPoint y: 568, endPoint x: 939, endPoint y: 320, distance: 308.8
click at [1418, 608] on div "9:00 AM 9:30 AM 10:00 AM 10:30 AM 11:00 AM 11:30 AM 12:00 PM 12:30 PM 1:00 PM 1…" at bounding box center [857, 655] width 1370 height 978
select select "84285"
select select "tentative"
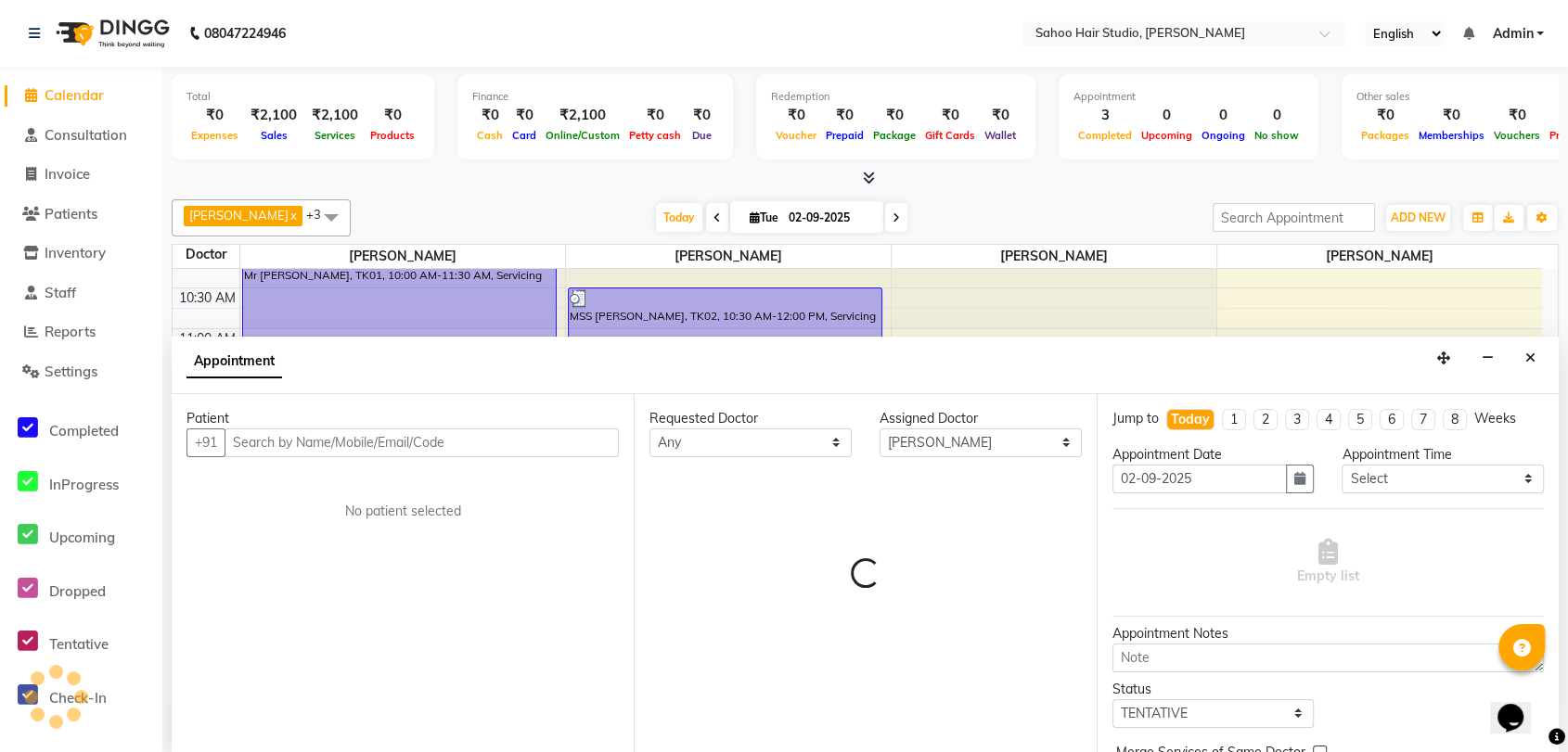
scroll to position [1, 0]
